Goal: Transaction & Acquisition: Purchase product/service

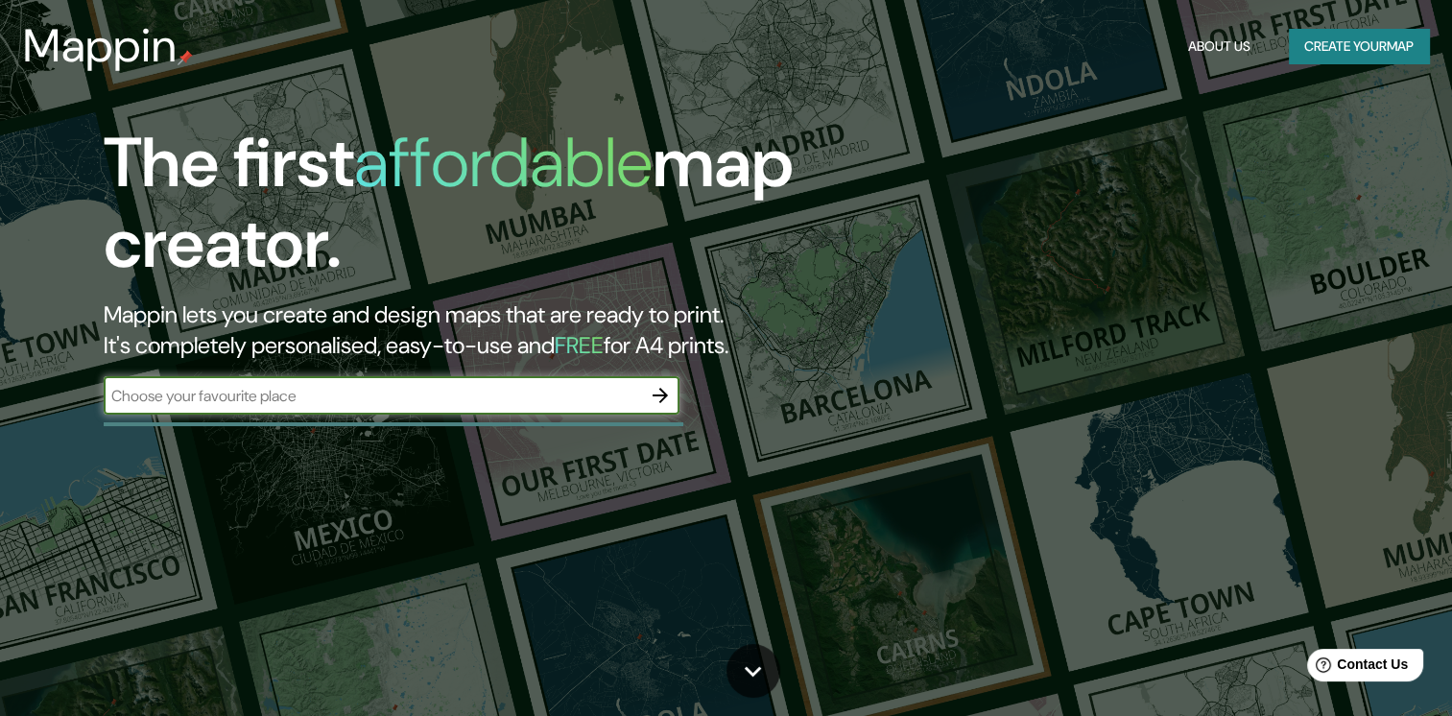
click at [1347, 35] on button "Create your map" at bounding box center [1358, 46] width 140 height 35
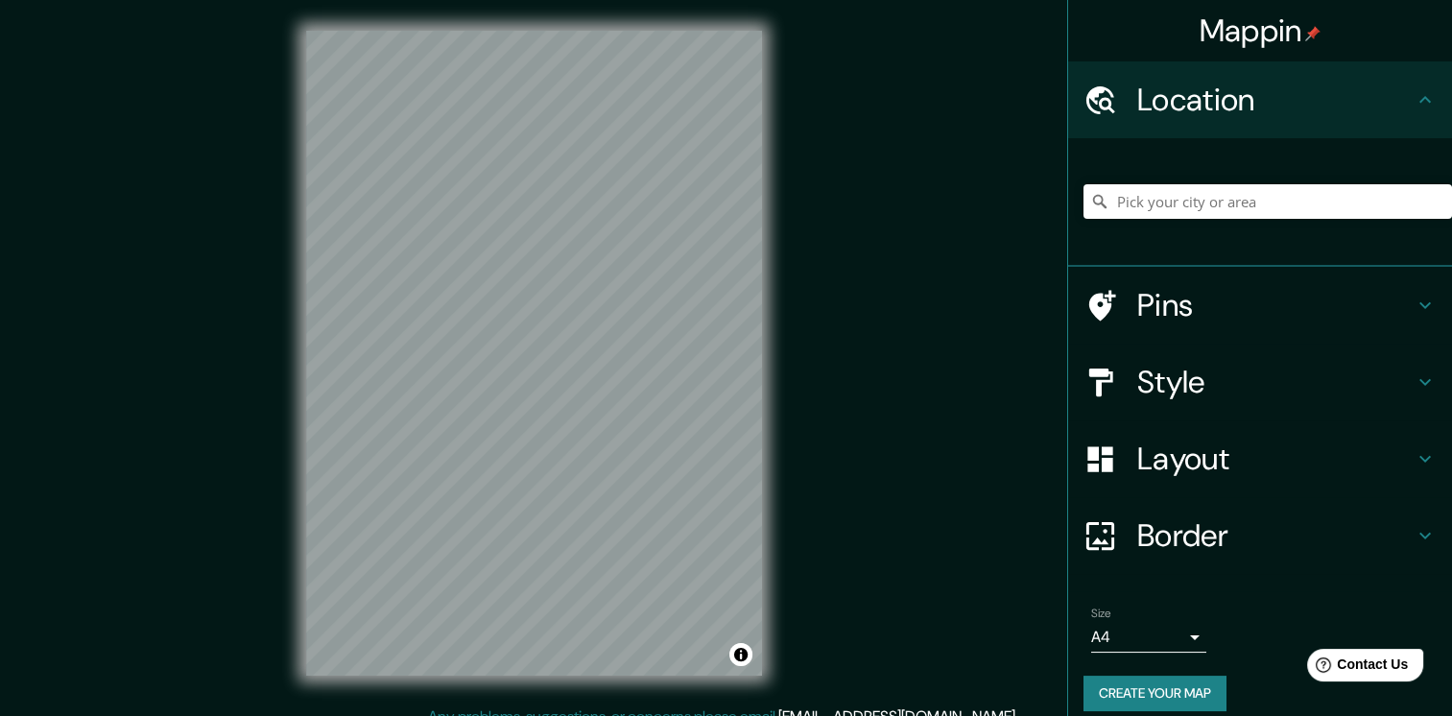
click at [1150, 628] on body "Mappin Location Pins Style Layout Border Choose a border. Hint : you can make l…" at bounding box center [726, 358] width 1452 height 716
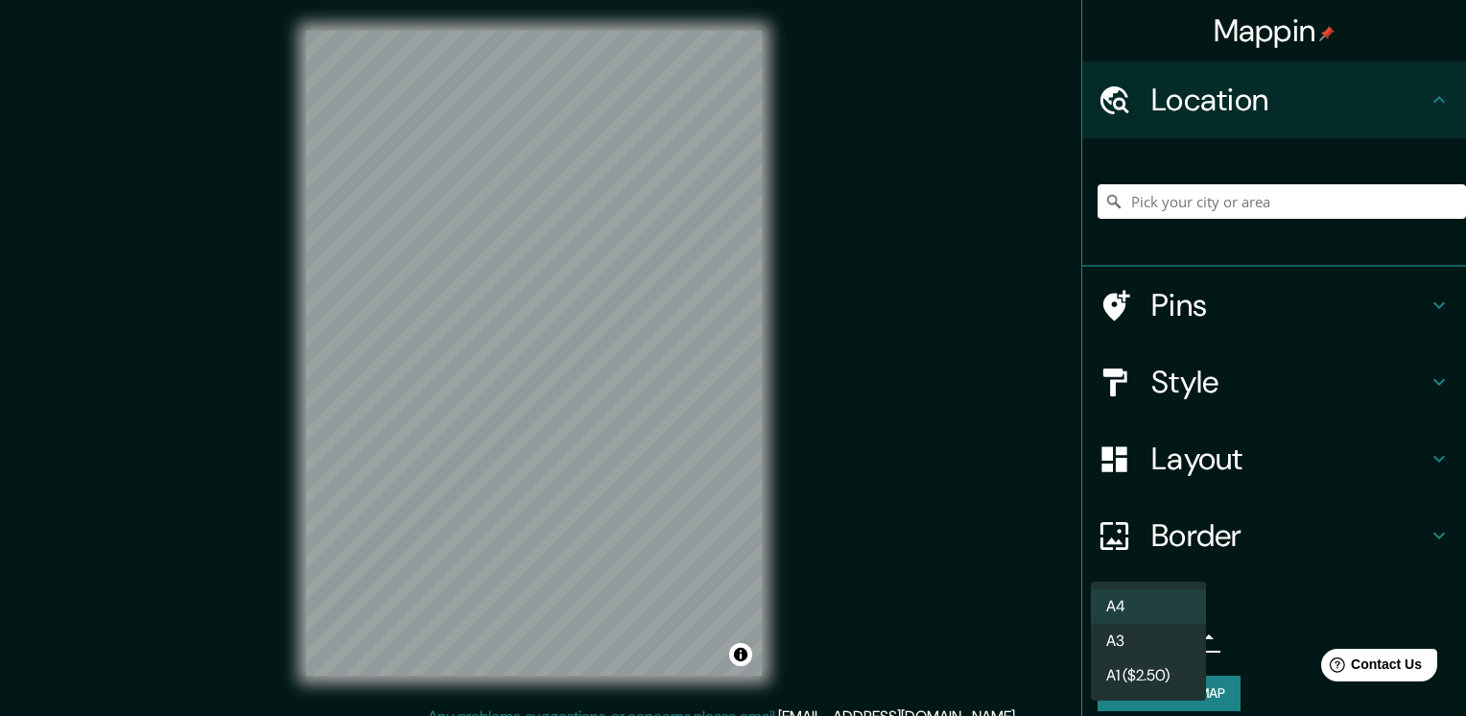
click at [1152, 632] on li "A3" at bounding box center [1148, 641] width 115 height 35
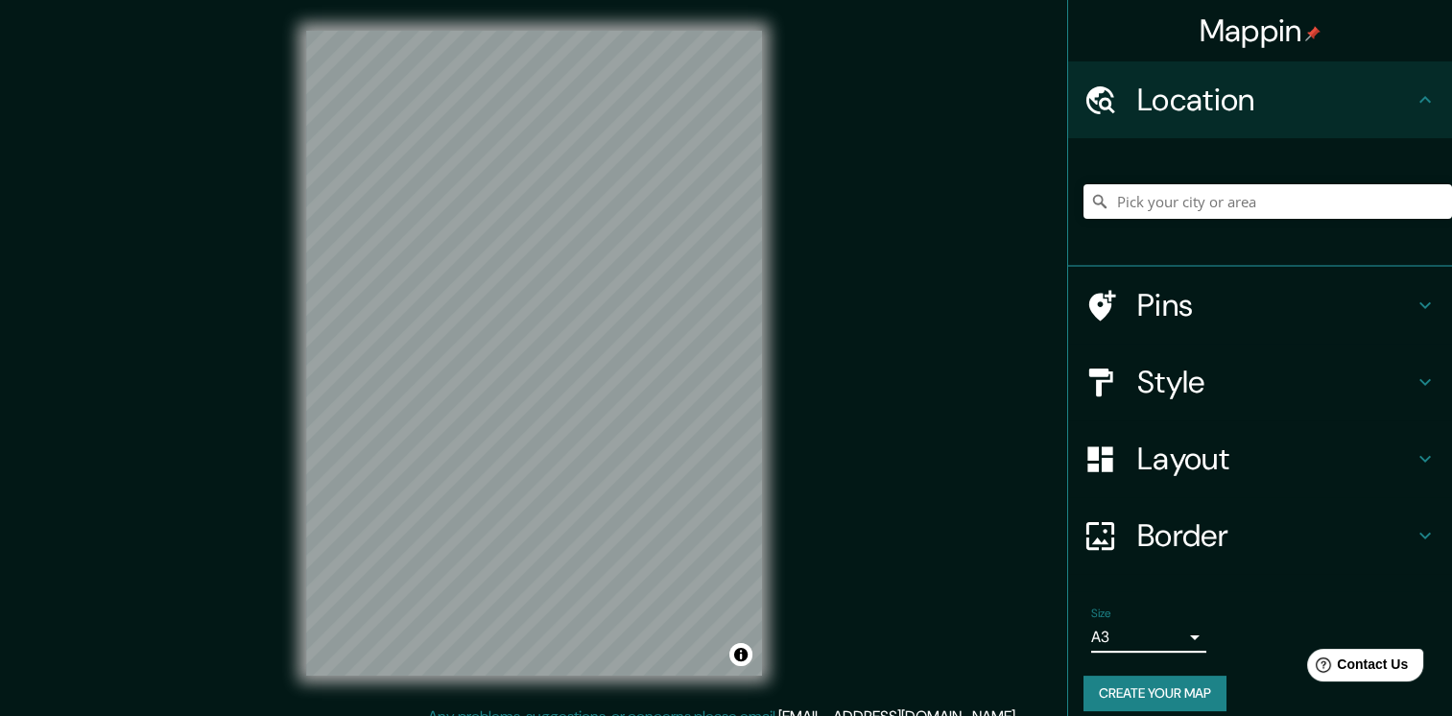
click at [1178, 643] on body "Mappin Location Pins Style Layout Border Choose a border. Hint : you can make l…" at bounding box center [726, 358] width 1452 height 716
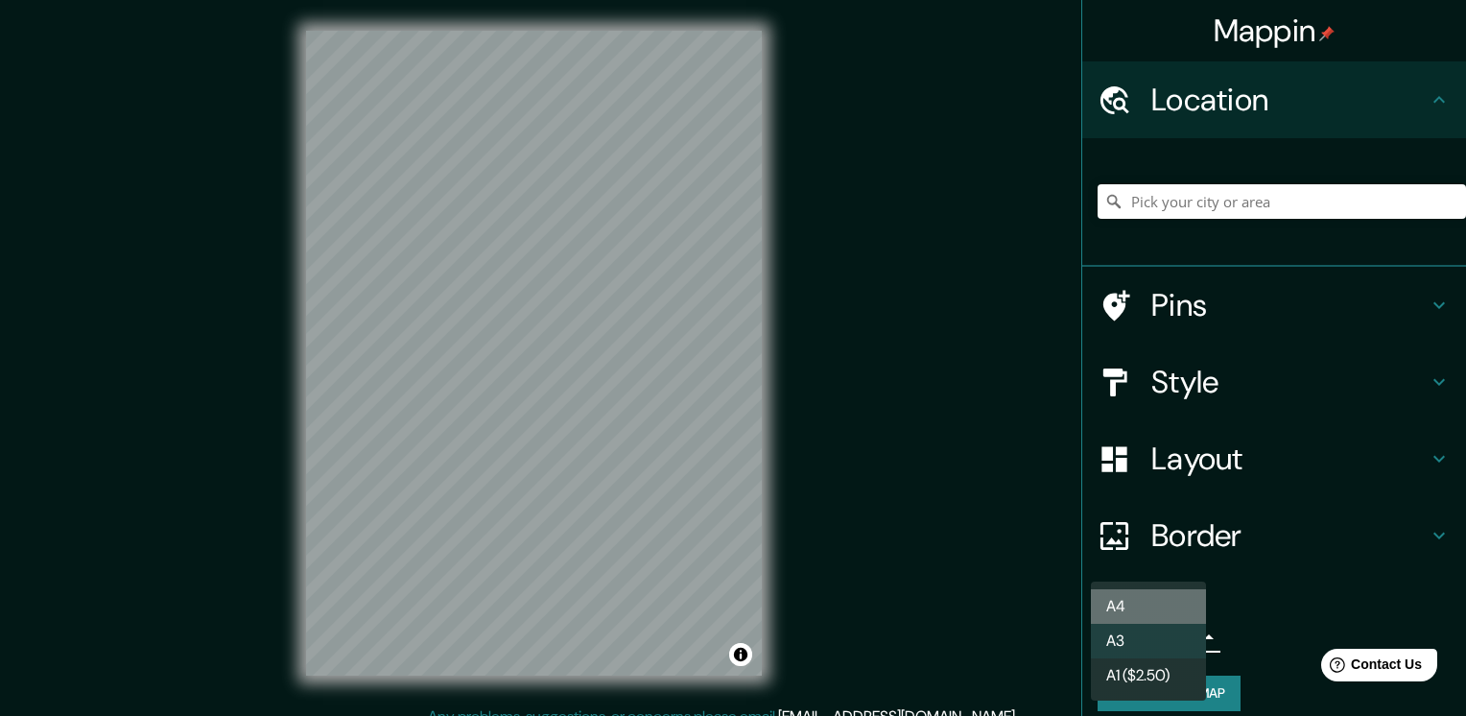
click at [1175, 599] on li "A4" at bounding box center [1148, 606] width 115 height 35
type input "single"
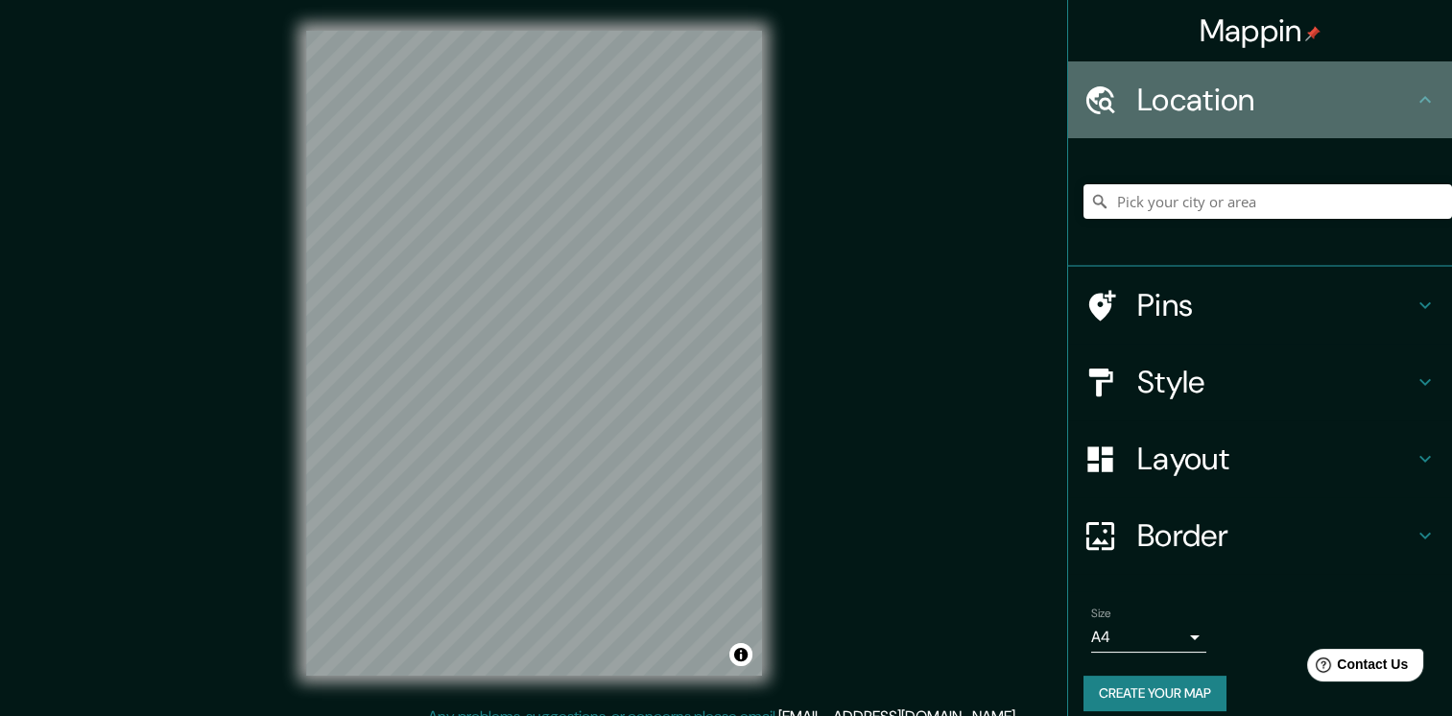
click at [1257, 112] on h4 "Location" at bounding box center [1275, 100] width 276 height 38
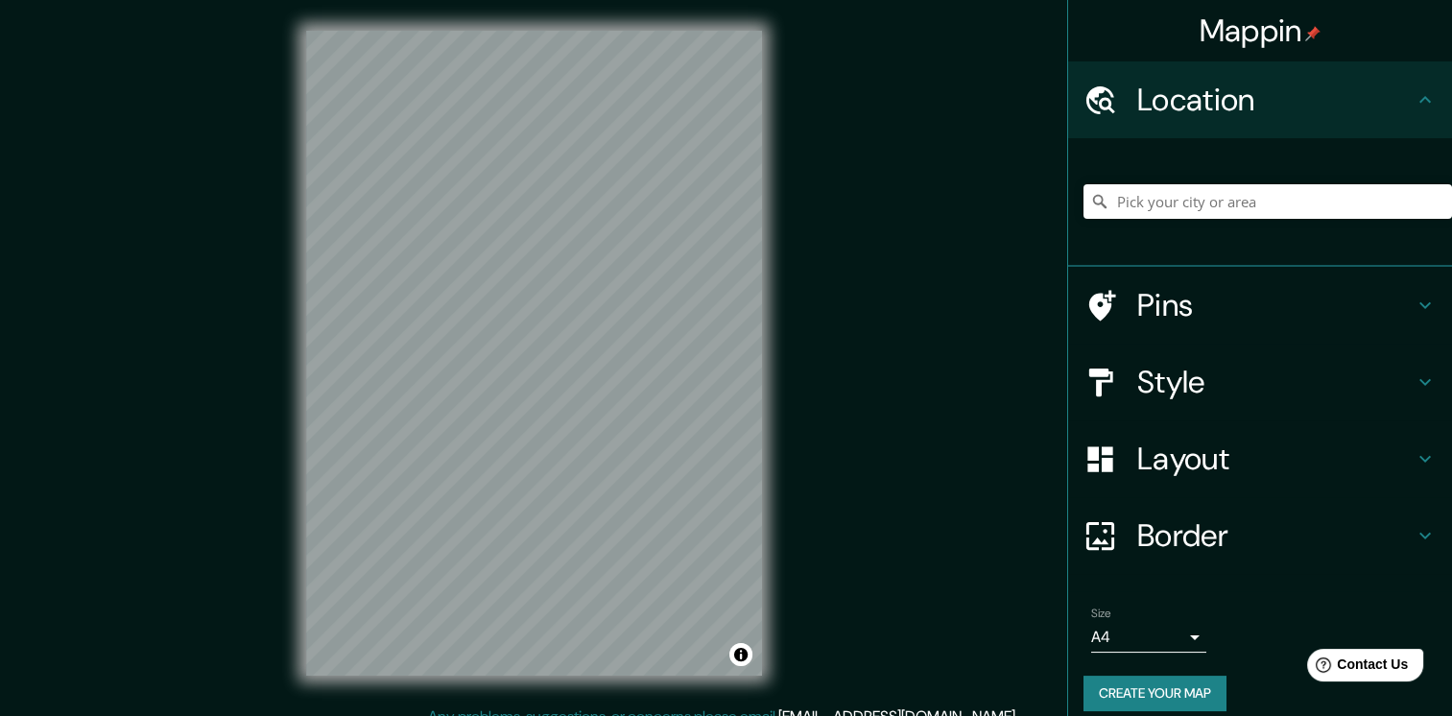
click at [1217, 221] on div at bounding box center [1267, 202] width 368 height 96
click at [1220, 201] on input "Pick your city or area" at bounding box center [1267, 201] width 368 height 35
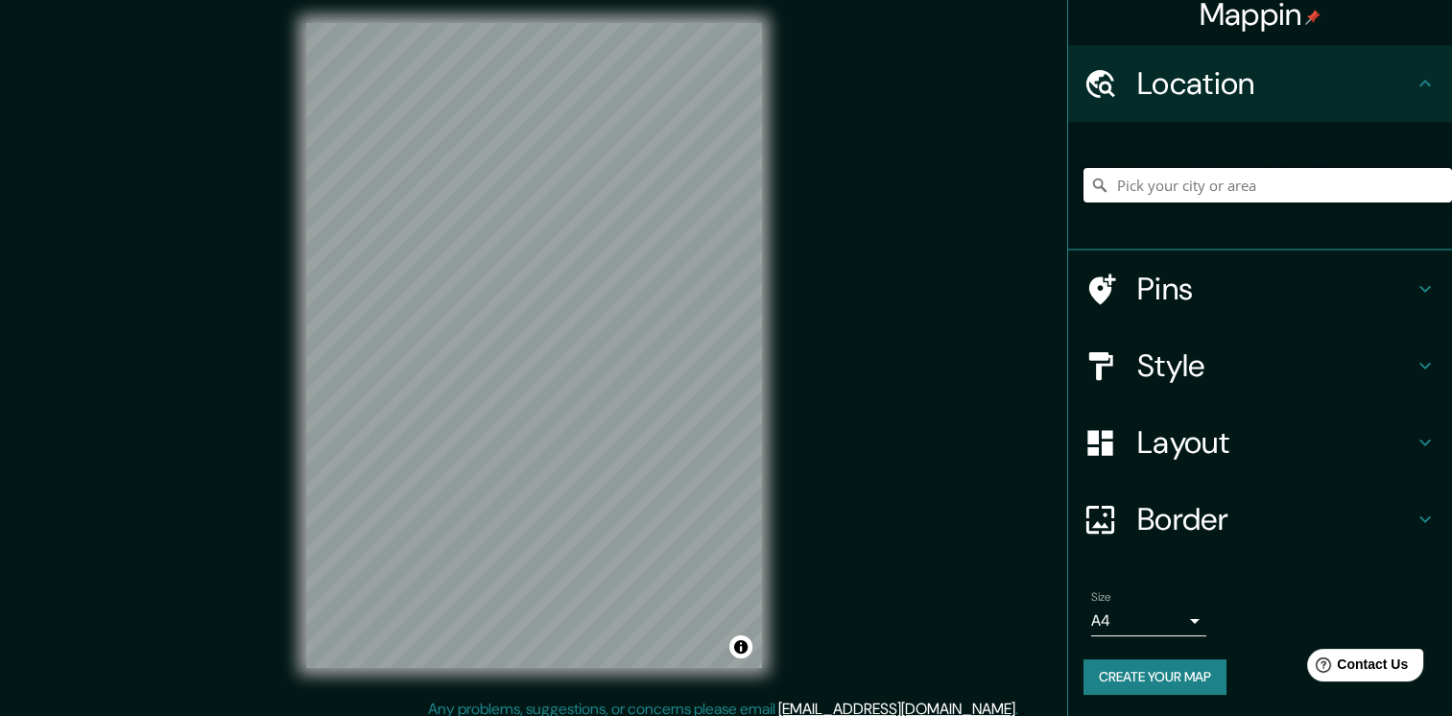
scroll to position [20, 0]
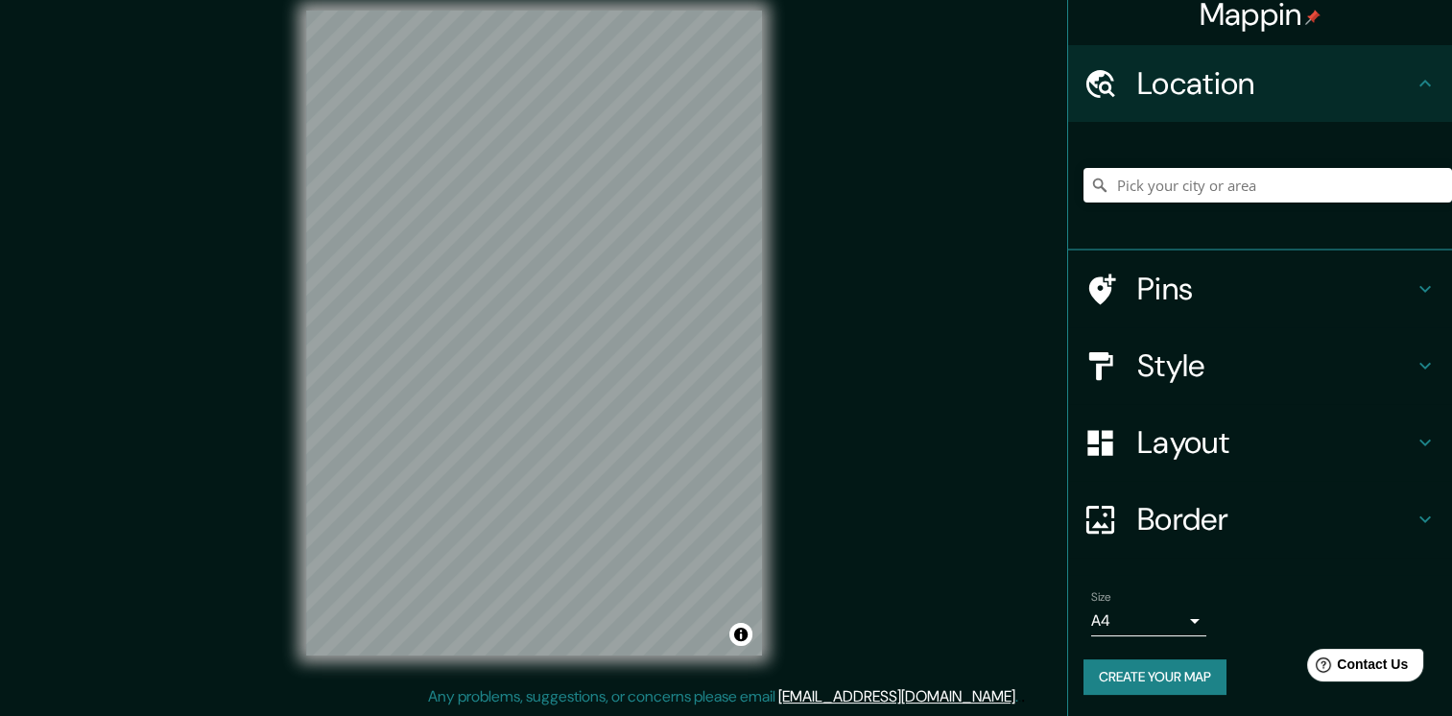
click at [1191, 509] on h4 "Border" at bounding box center [1275, 519] width 276 height 38
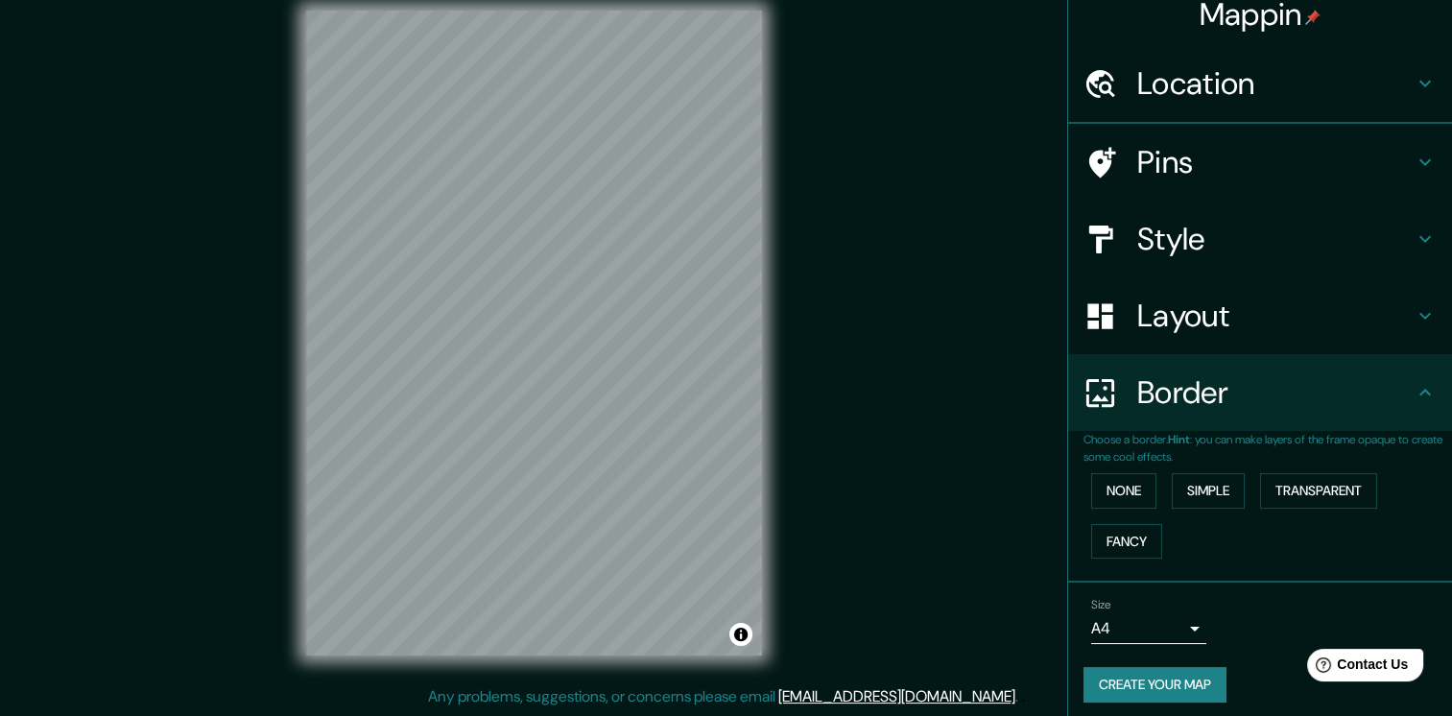
scroll to position [0, 0]
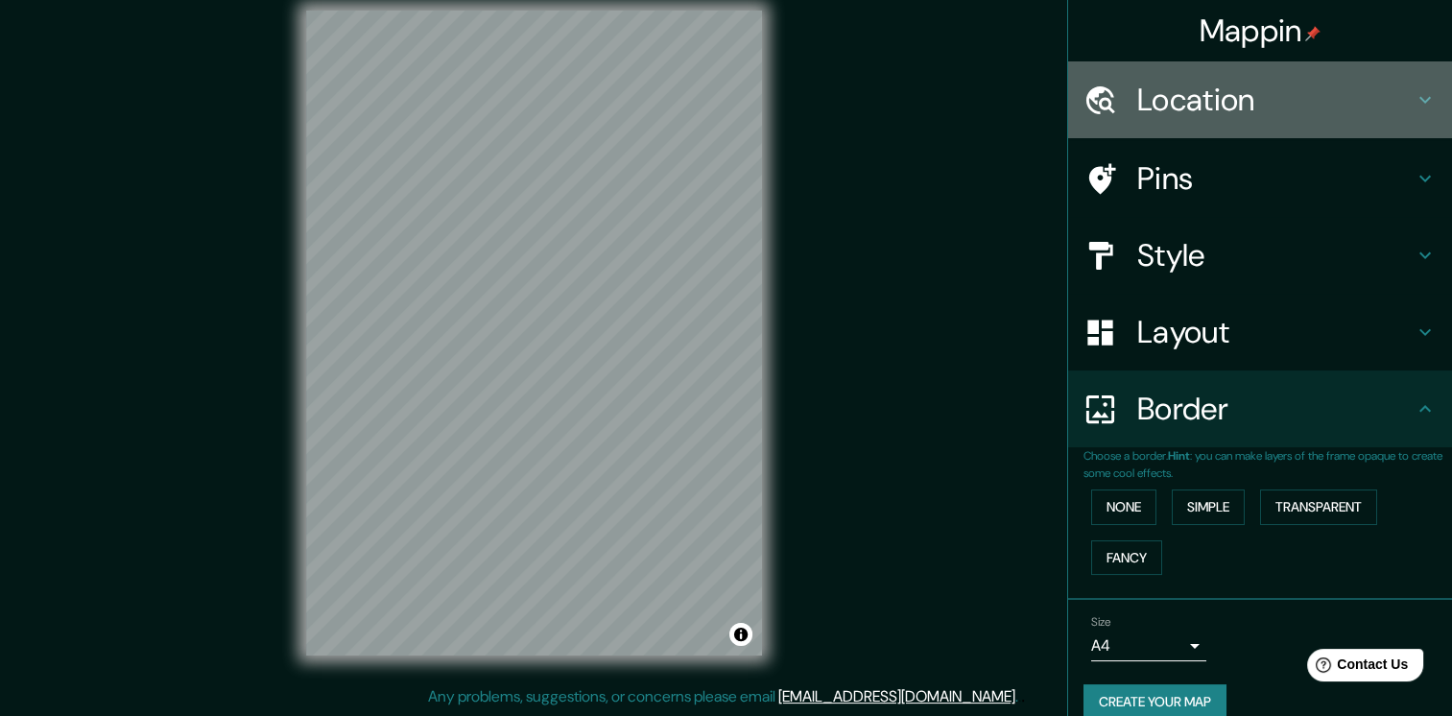
click at [1189, 98] on h4 "Location" at bounding box center [1275, 100] width 276 height 38
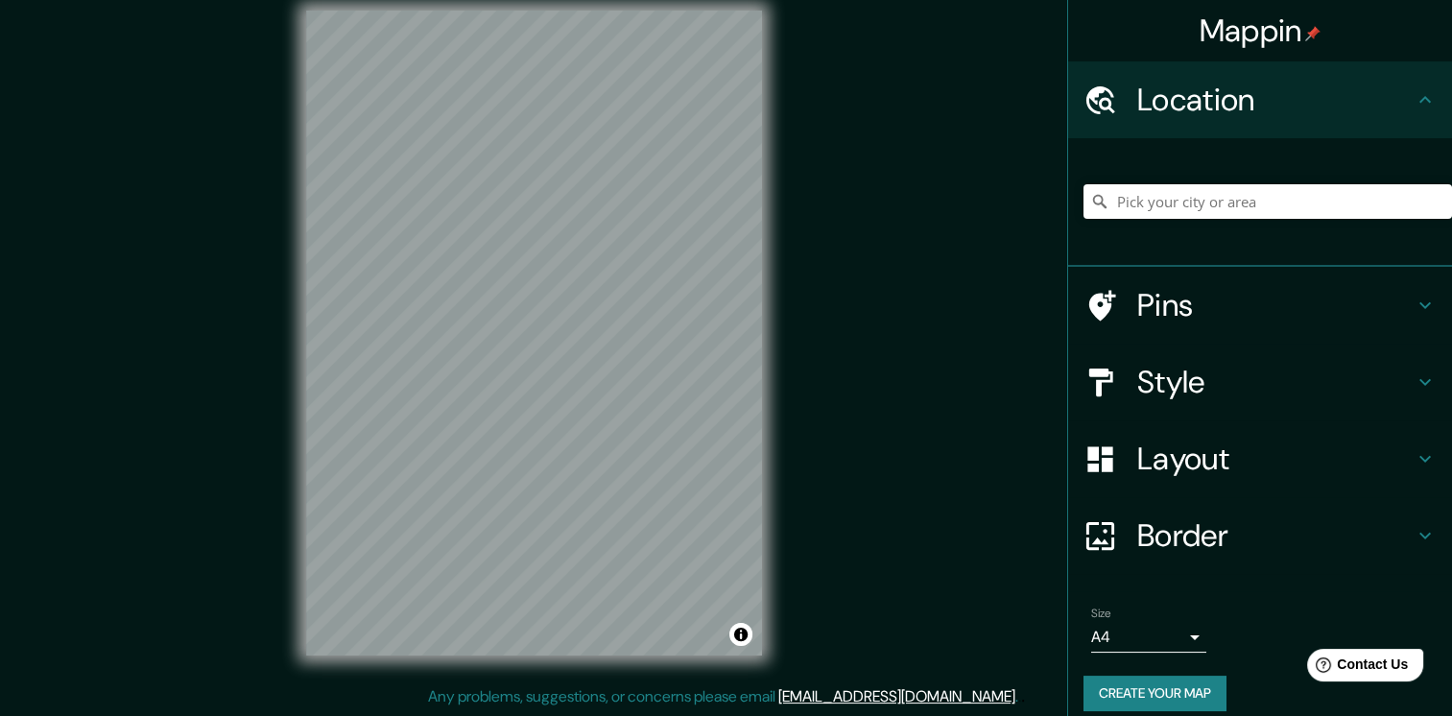
click at [1149, 272] on div "Pins" at bounding box center [1260, 305] width 384 height 77
